Goal: Task Accomplishment & Management: Complete application form

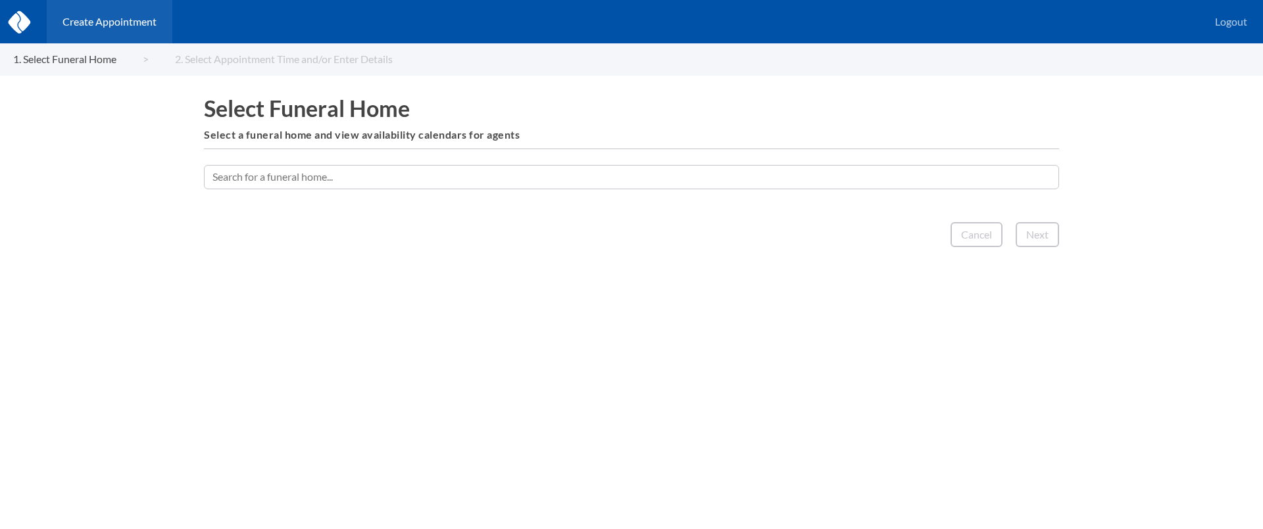
click at [772, 180] on input "text" at bounding box center [631, 177] width 855 height 24
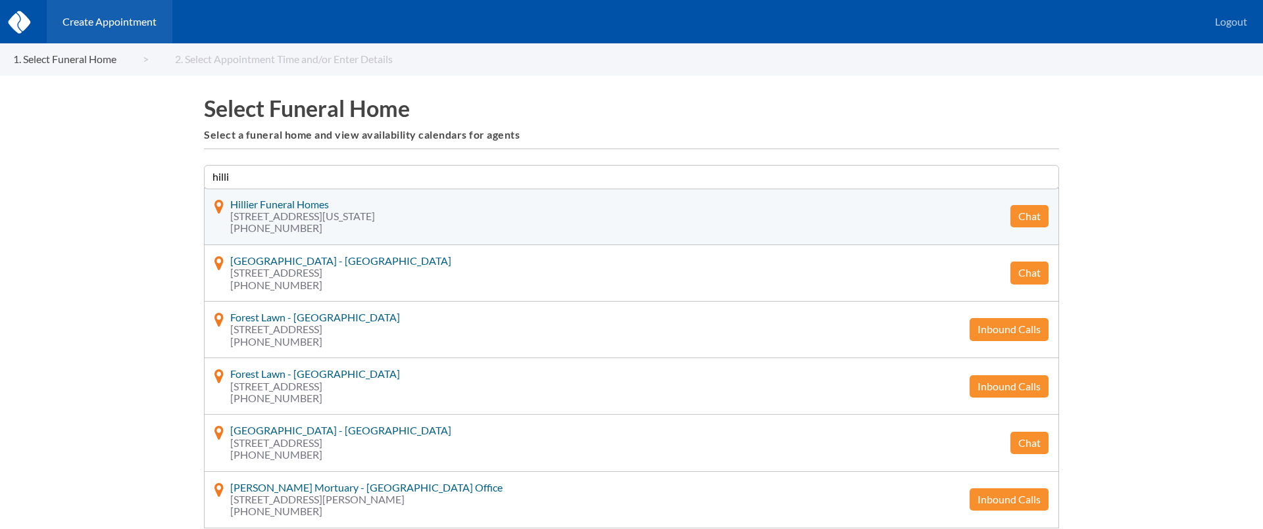
type input "hilli"
click at [1026, 218] on button "Chat" at bounding box center [1029, 216] width 38 height 22
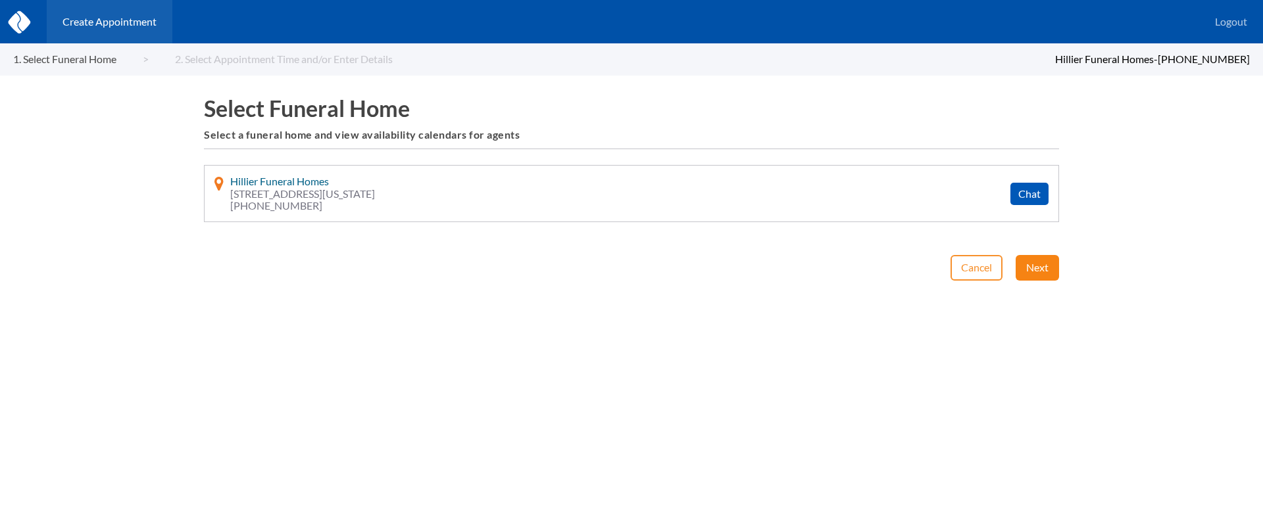
click at [1038, 261] on button "Next" at bounding box center [1036, 267] width 43 height 25
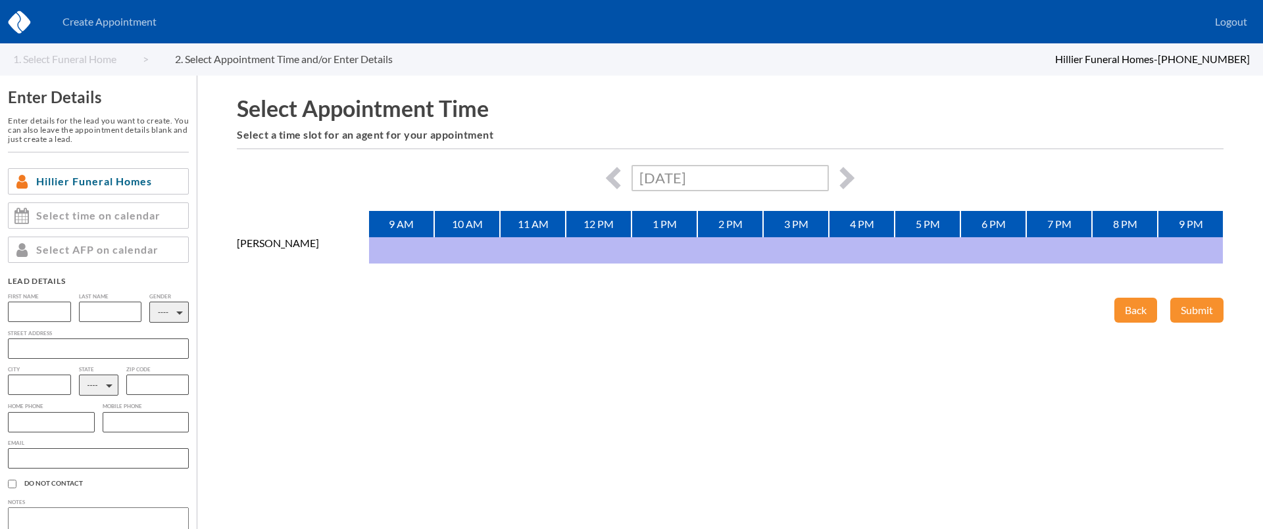
click at [826, 178] on input "Thu, August 28th, 2025" at bounding box center [729, 178] width 197 height 26
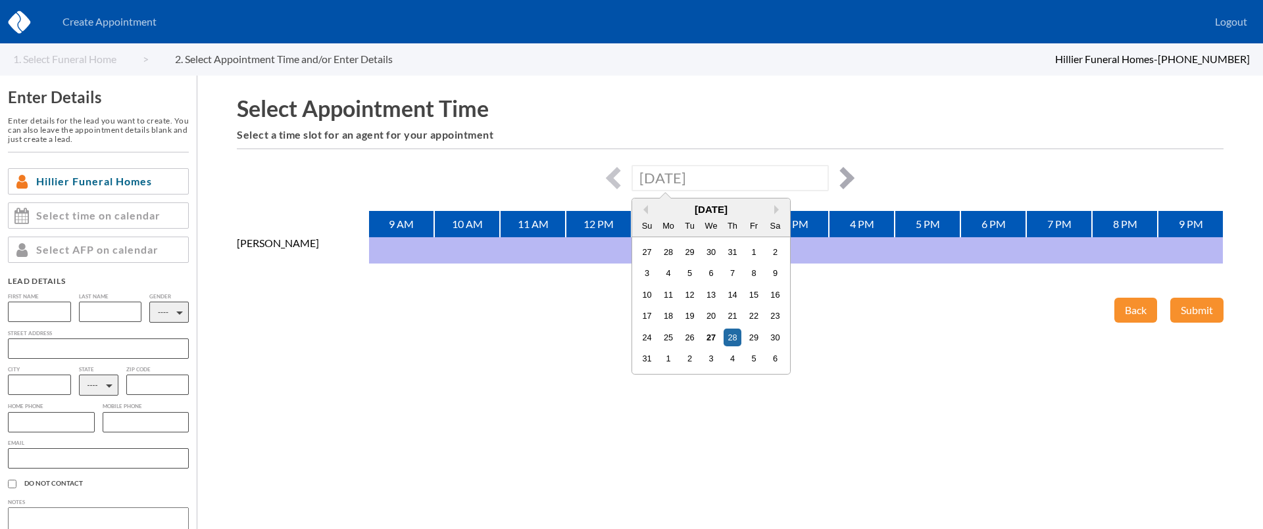
click at [835, 176] on button "button" at bounding box center [843, 178] width 22 height 22
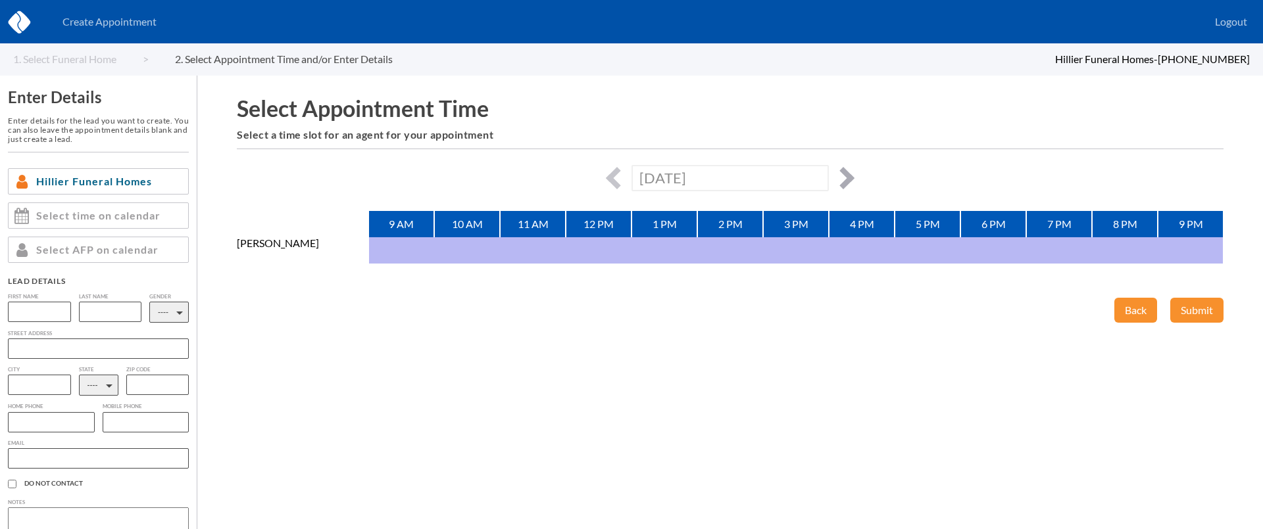
click at [835, 176] on button "button" at bounding box center [843, 178] width 22 height 22
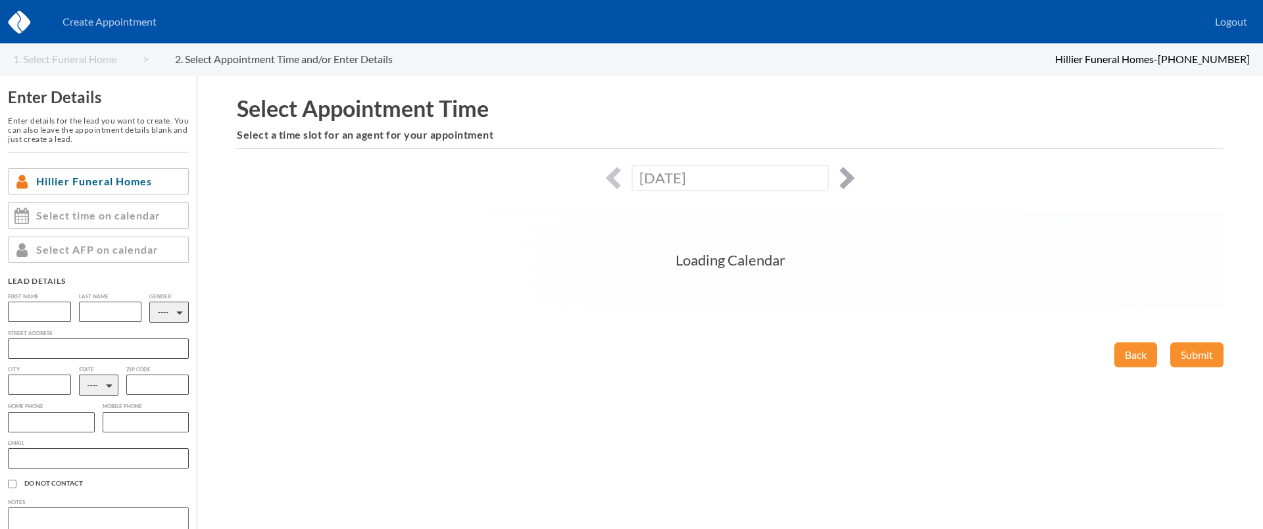
click at [835, 176] on button "button" at bounding box center [843, 178] width 22 height 22
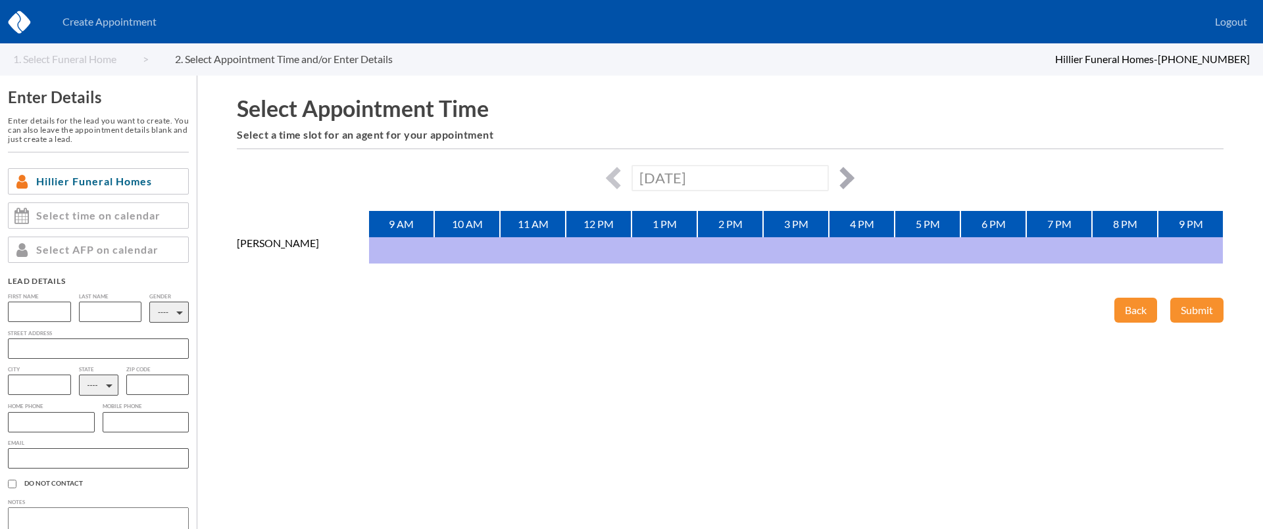
click at [835, 176] on button "button" at bounding box center [843, 178] width 22 height 22
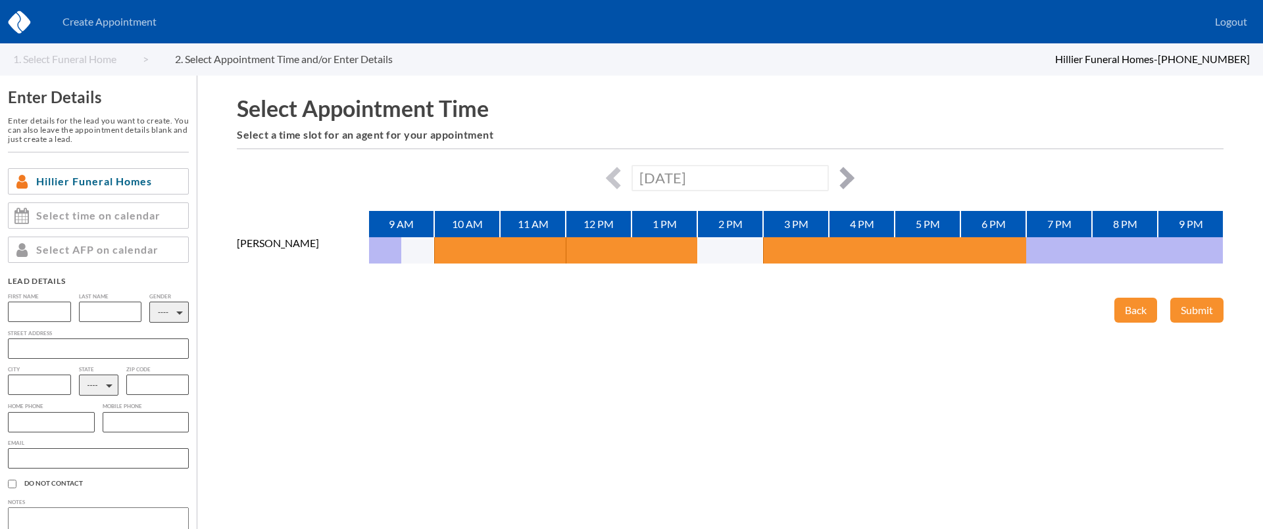
click at [836, 176] on button "button" at bounding box center [843, 178] width 22 height 22
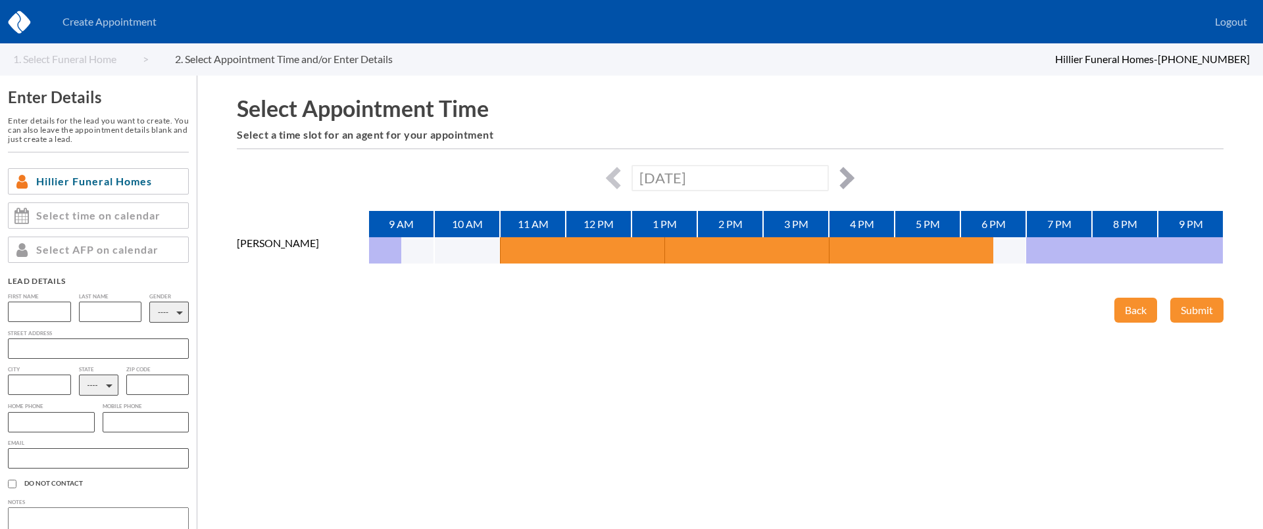
click at [836, 176] on button "button" at bounding box center [843, 178] width 22 height 22
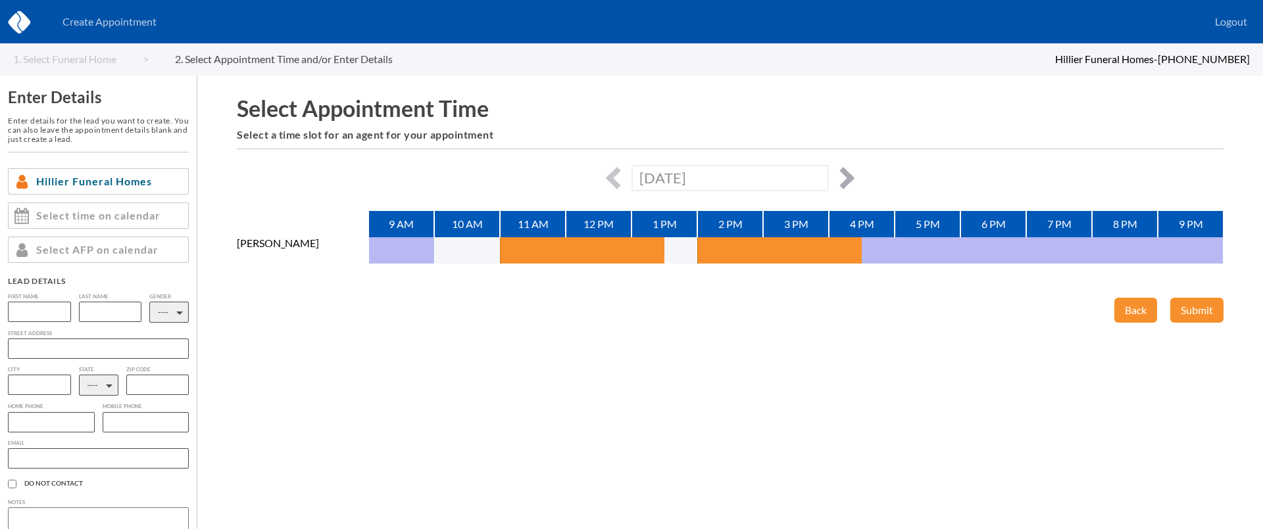
click at [836, 176] on button "button" at bounding box center [843, 178] width 22 height 22
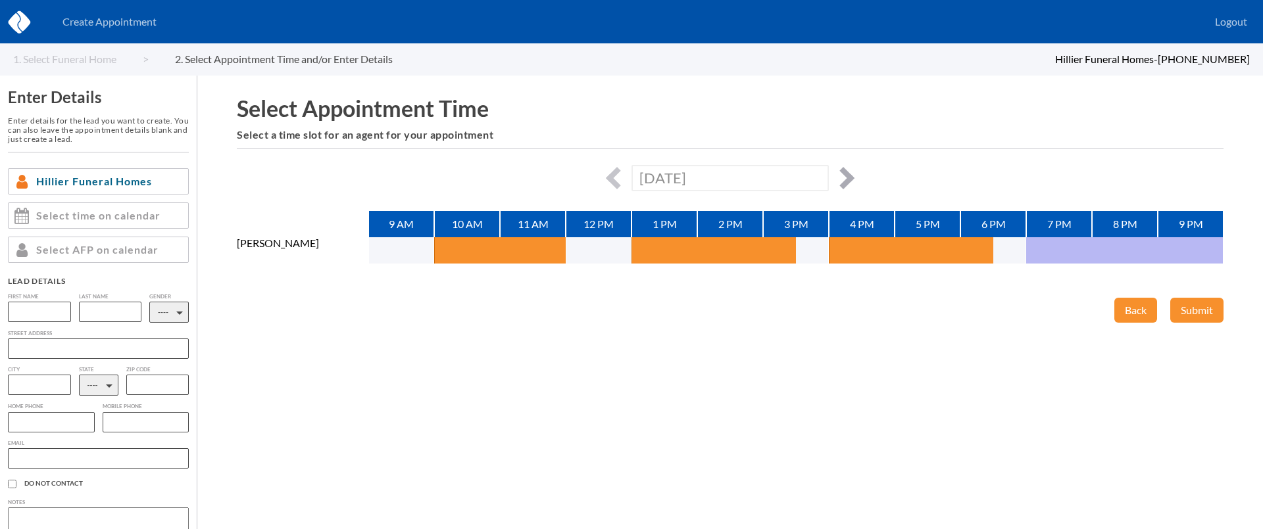
click at [836, 176] on button "button" at bounding box center [843, 178] width 22 height 22
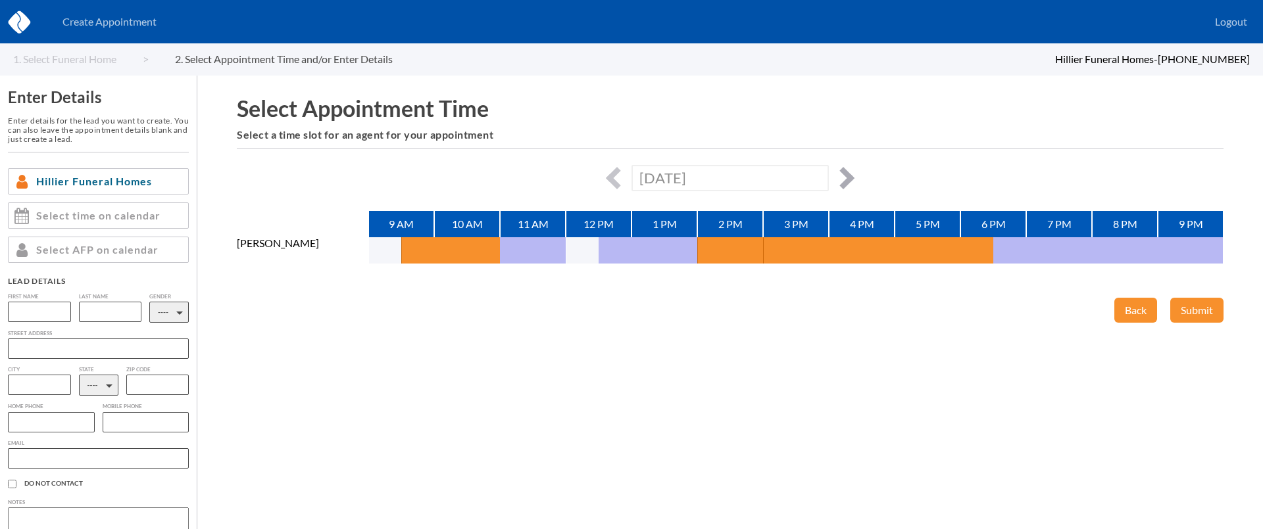
click at [836, 176] on button "button" at bounding box center [843, 178] width 22 height 22
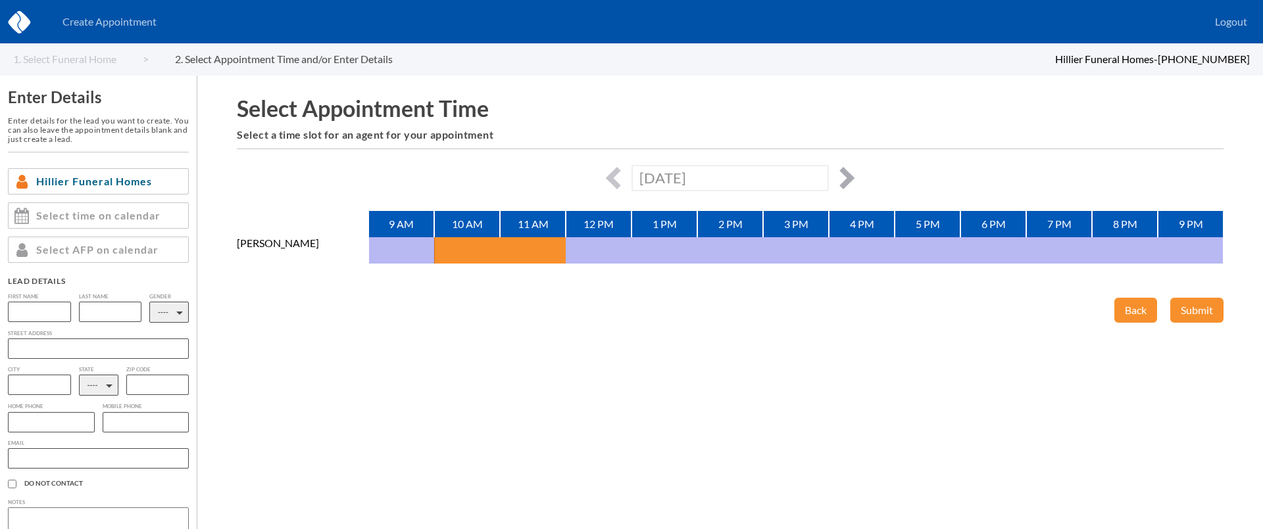
click at [836, 176] on button "button" at bounding box center [843, 178] width 22 height 22
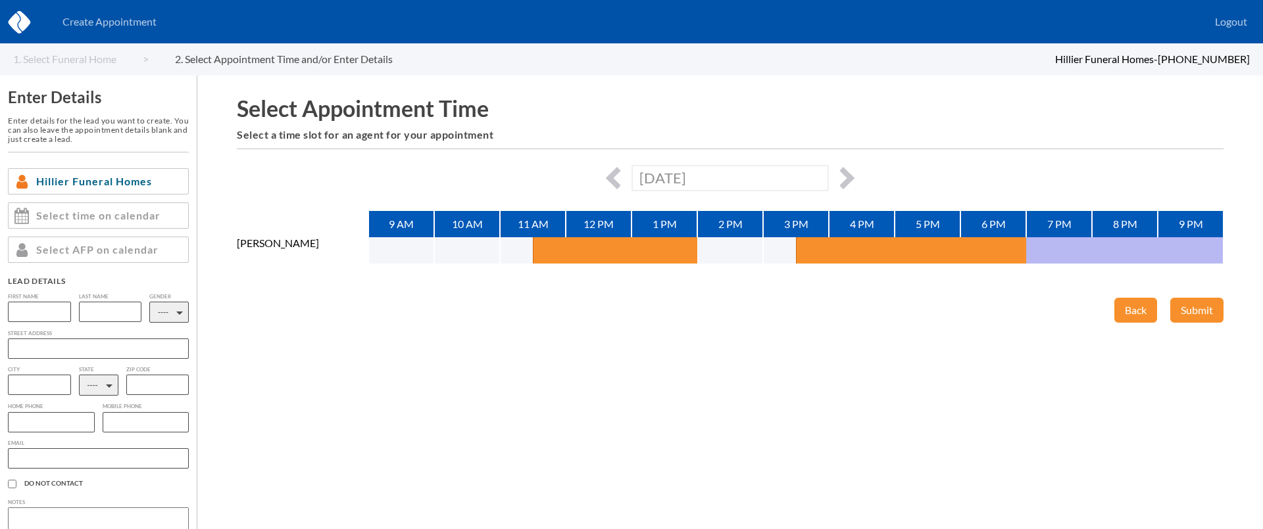
click at [850, 173] on div "Mon, September 8th, 2025" at bounding box center [730, 178] width 987 height 26
click at [843, 176] on button "button" at bounding box center [843, 178] width 22 height 22
type input "Tue, September 9th, 2025"
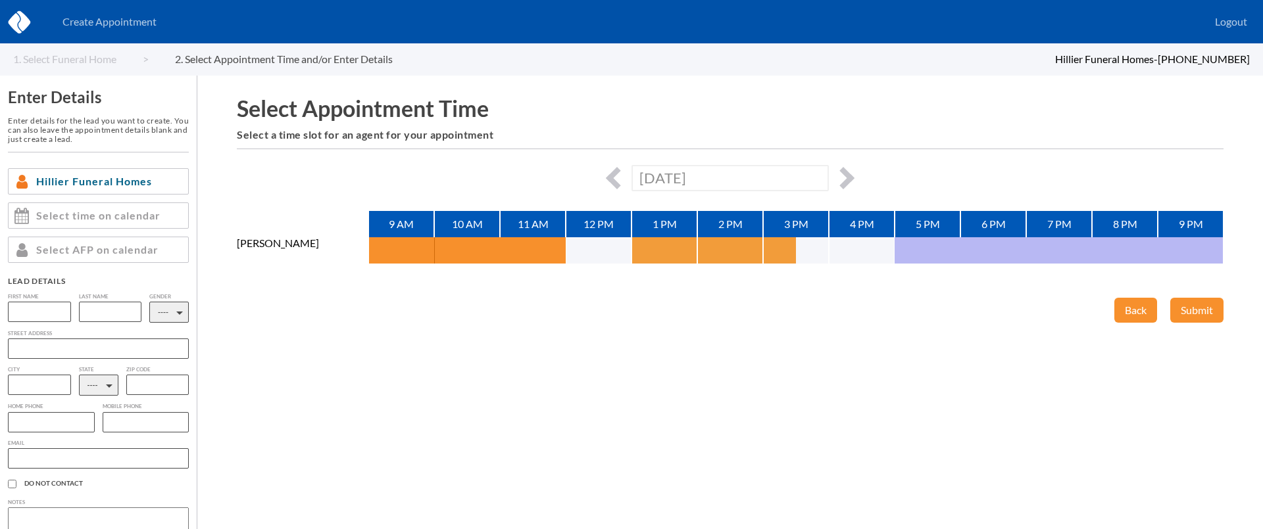
click at [649, 251] on button "button" at bounding box center [647, 250] width 33 height 26
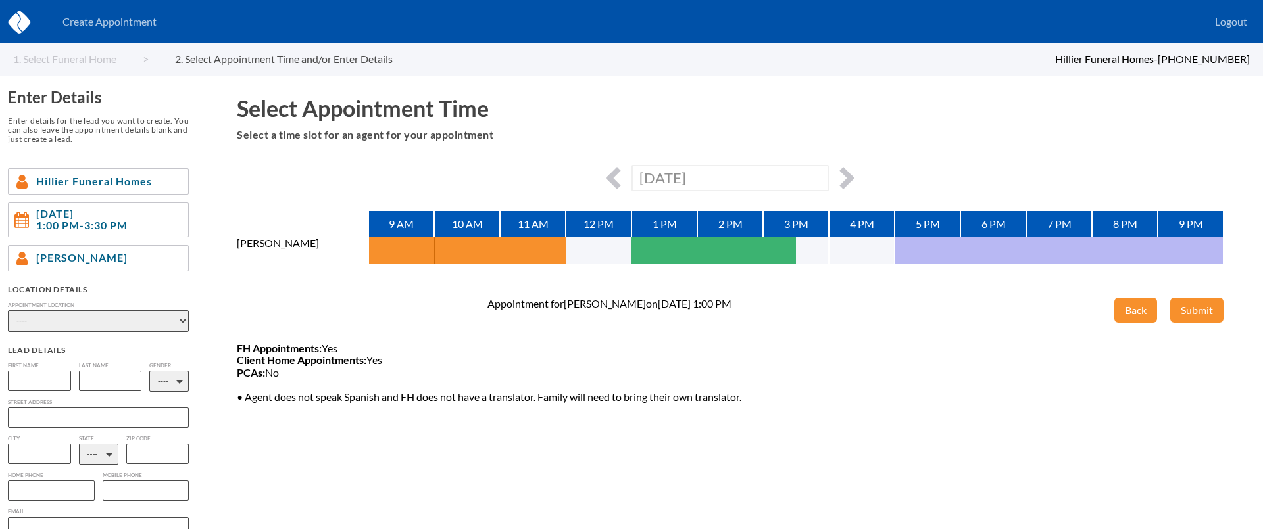
click at [80, 322] on select "---- Phone Consultation Hillier Funeral Home - Bryan Hillier Funeral Home - Col…" at bounding box center [98, 321] width 181 height 22
select select "c63bc250-a892-4549-8be0-856610a281be"
click at [8, 310] on select "---- Phone Consultation Hillier Funeral Home - Bryan Hillier Funeral Home - Col…" at bounding box center [98, 321] width 181 height 22
click at [58, 389] on input "text" at bounding box center [39, 381] width 63 height 20
type input "Karen"
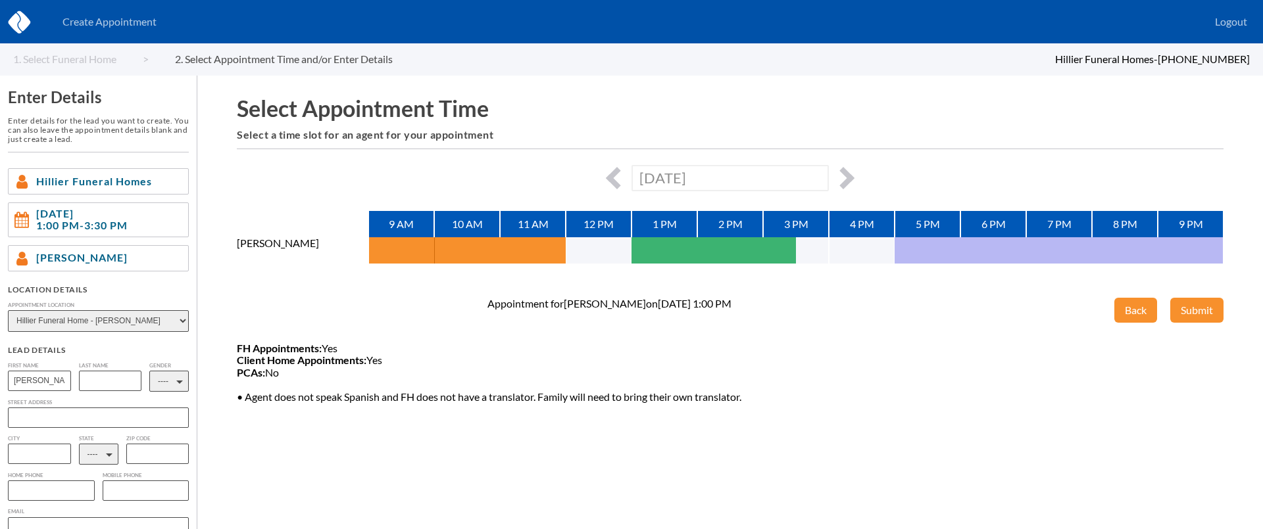
click at [100, 378] on input "text" at bounding box center [110, 381] width 63 height 20
type input "Boone"
click at [161, 381] on select "---- M F" at bounding box center [168, 381] width 39 height 21
select select "2"
click at [149, 371] on select "---- M F" at bounding box center [168, 381] width 39 height 21
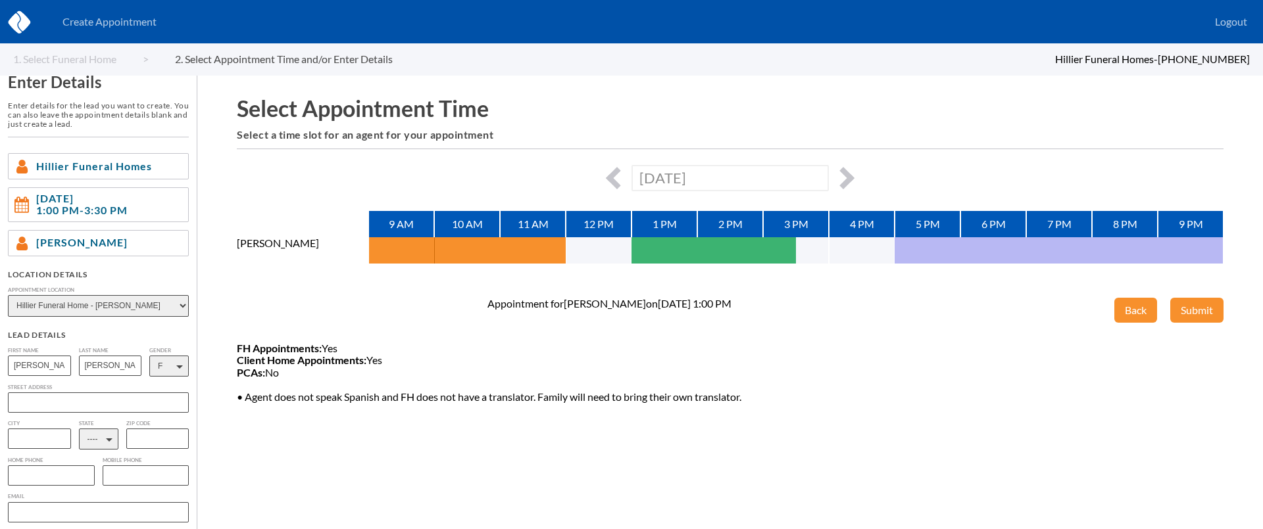
scroll to position [80, 0]
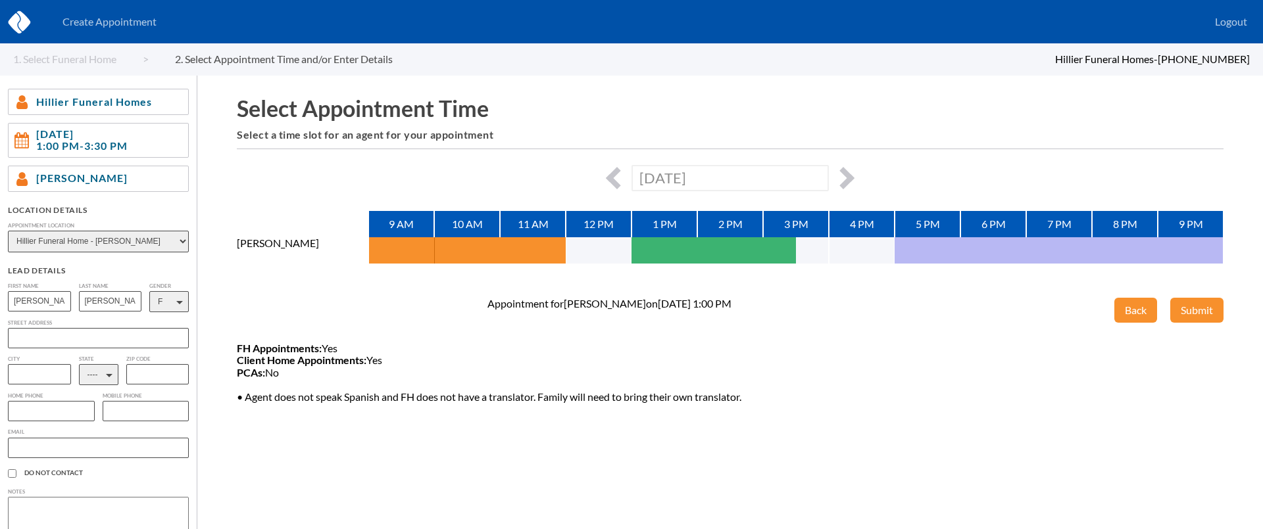
click at [97, 370] on select "---- AL AK AZ AR CA CO CT DE DC FL GA GU HI ID IL IN IA KS KY LA ME MD MA MI MN…" at bounding box center [98, 374] width 39 height 21
select select "TX"
click at [79, 366] on select "---- AL AK AZ AR CA CO CT DE DC FL GA GU HI ID IL IN IA KS KY LA ME MD MA MI MN…" at bounding box center [98, 374] width 39 height 21
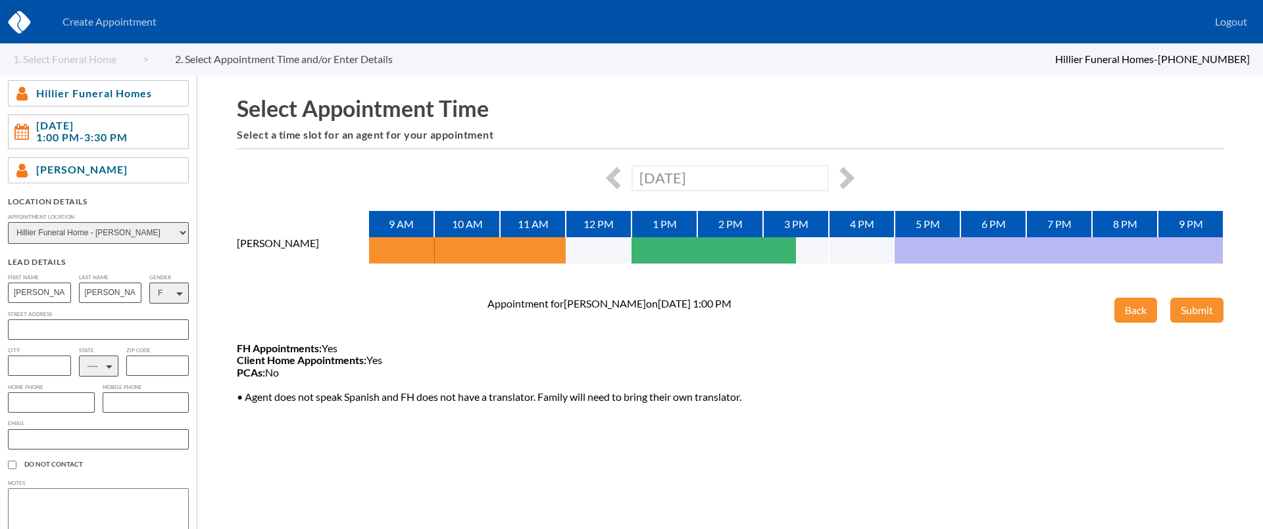
scroll to position [157, 0]
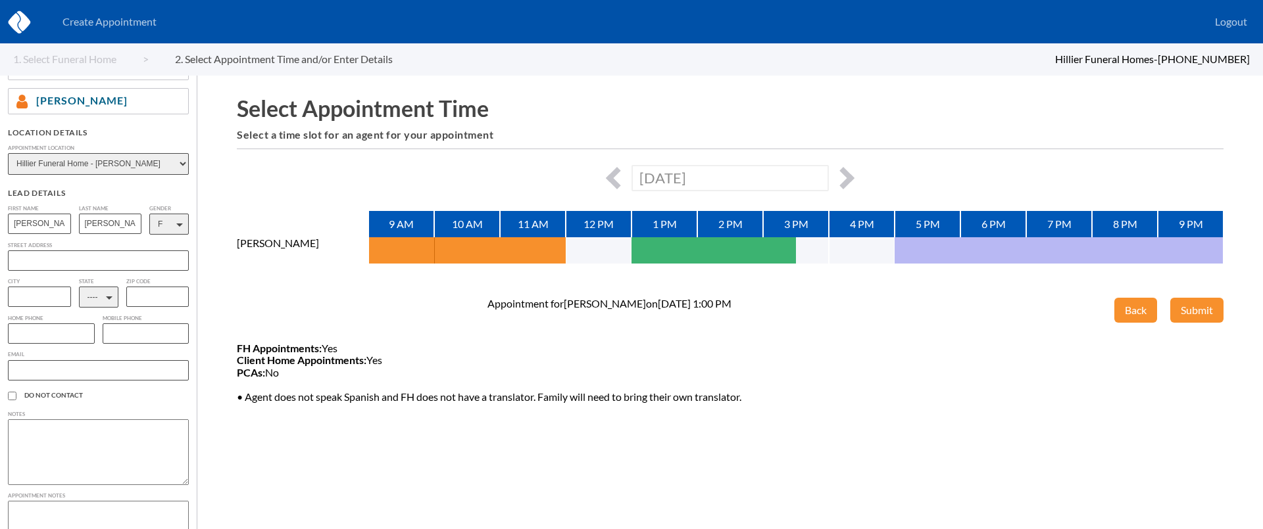
click at [44, 331] on input "text" at bounding box center [51, 334] width 87 height 20
paste input "(979) 219-2365"
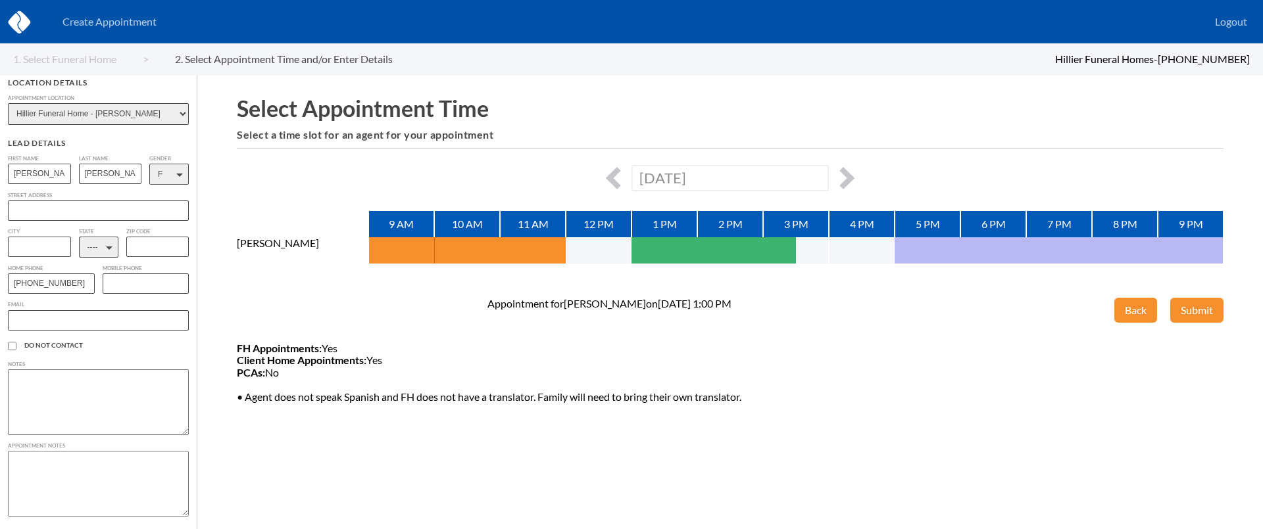
scroll to position [211, 0]
type input "(979) 219-2365"
click at [64, 470] on textarea at bounding box center [98, 484] width 181 height 66
type textarea "Karen and Glenn want to get all of their arrangements set up in advance so no o…"
click at [1192, 307] on button "Submit" at bounding box center [1196, 310] width 53 height 25
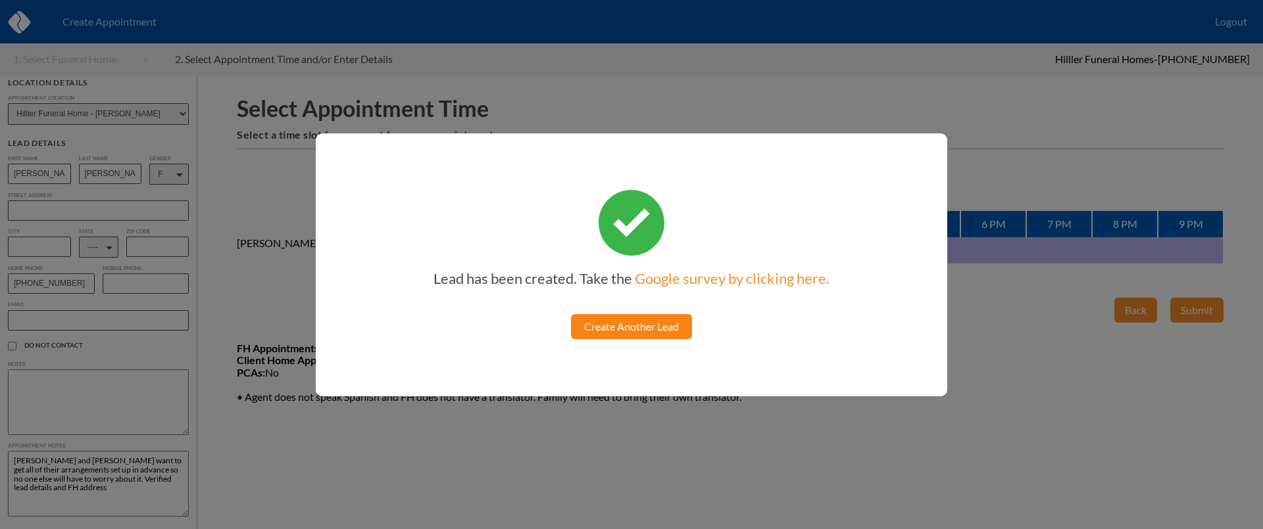
click at [660, 324] on link "Create Another Lead" at bounding box center [631, 326] width 121 height 25
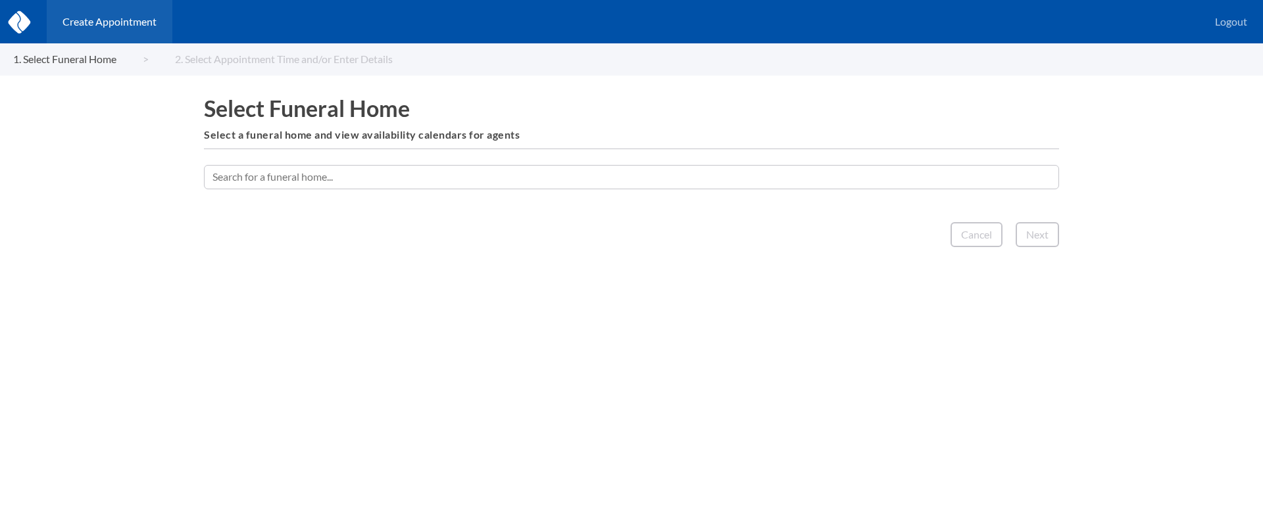
click at [442, 183] on input "text" at bounding box center [631, 177] width 855 height 24
type input "[PERSON_NAME]"
